Goal: Entertainment & Leisure: Consume media (video, audio)

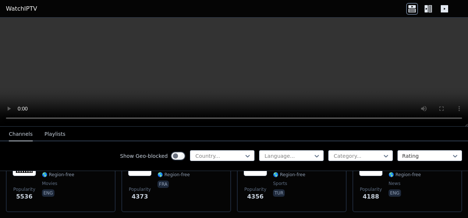
scroll to position [168, 0]
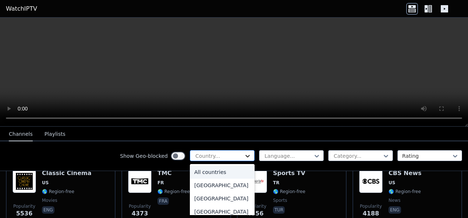
click at [244, 157] on icon at bounding box center [247, 156] width 7 height 7
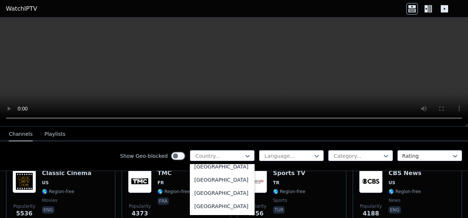
scroll to position [2608, 0]
click at [205, 172] on div "[GEOGRAPHIC_DATA]" at bounding box center [222, 165] width 65 height 13
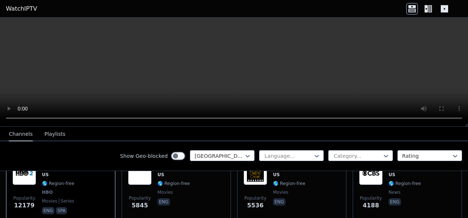
scroll to position [222, 0]
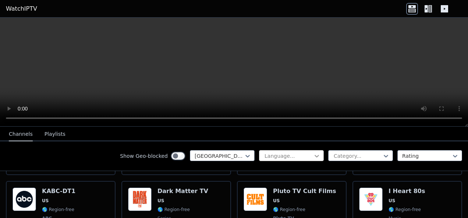
click at [314, 156] on icon at bounding box center [316, 156] width 4 height 3
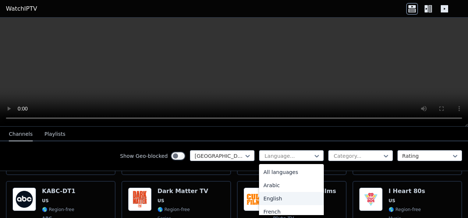
click at [273, 196] on div "English" at bounding box center [291, 198] width 65 height 13
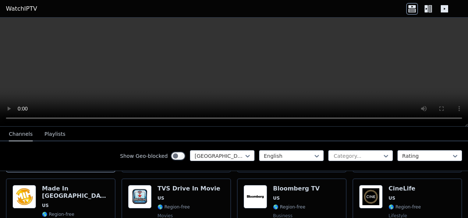
scroll to position [221, 0]
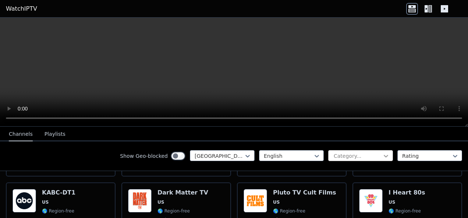
click at [382, 156] on icon at bounding box center [385, 156] width 7 height 7
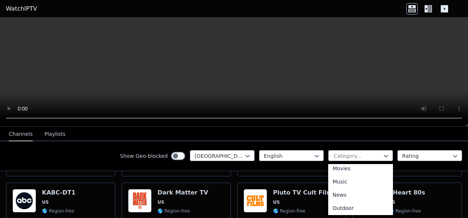
scroll to position [205, 0]
click at [345, 168] on div "Movies" at bounding box center [360, 165] width 65 height 13
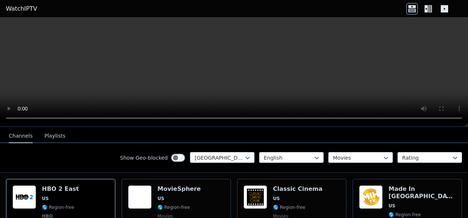
scroll to position [87, 0]
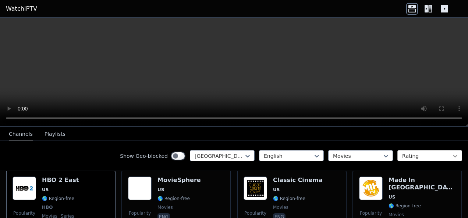
click at [451, 154] on icon at bounding box center [454, 156] width 7 height 7
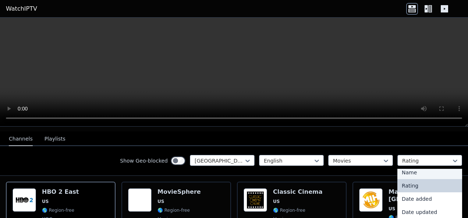
scroll to position [79, 0]
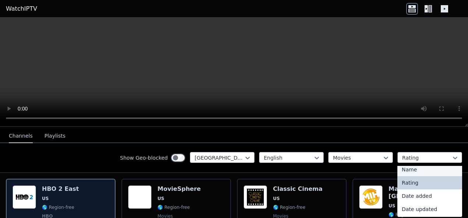
click at [60, 186] on h6 "HBO 2 East" at bounding box center [60, 189] width 37 height 7
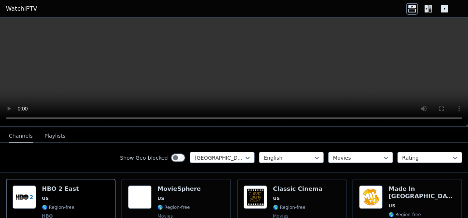
click at [51, 132] on button "Playlists" at bounding box center [54, 136] width 21 height 14
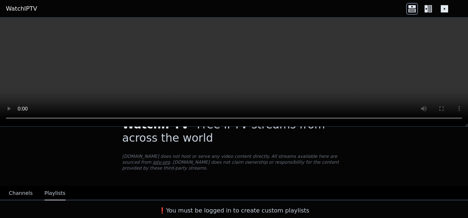
scroll to position [15, 0]
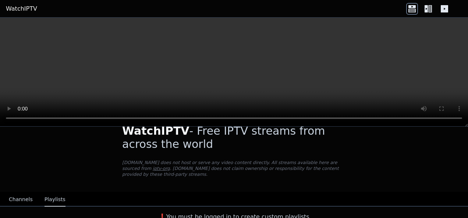
click at [22, 194] on button "Channels" at bounding box center [21, 200] width 24 height 14
